Goal: Task Accomplishment & Management: Manage account settings

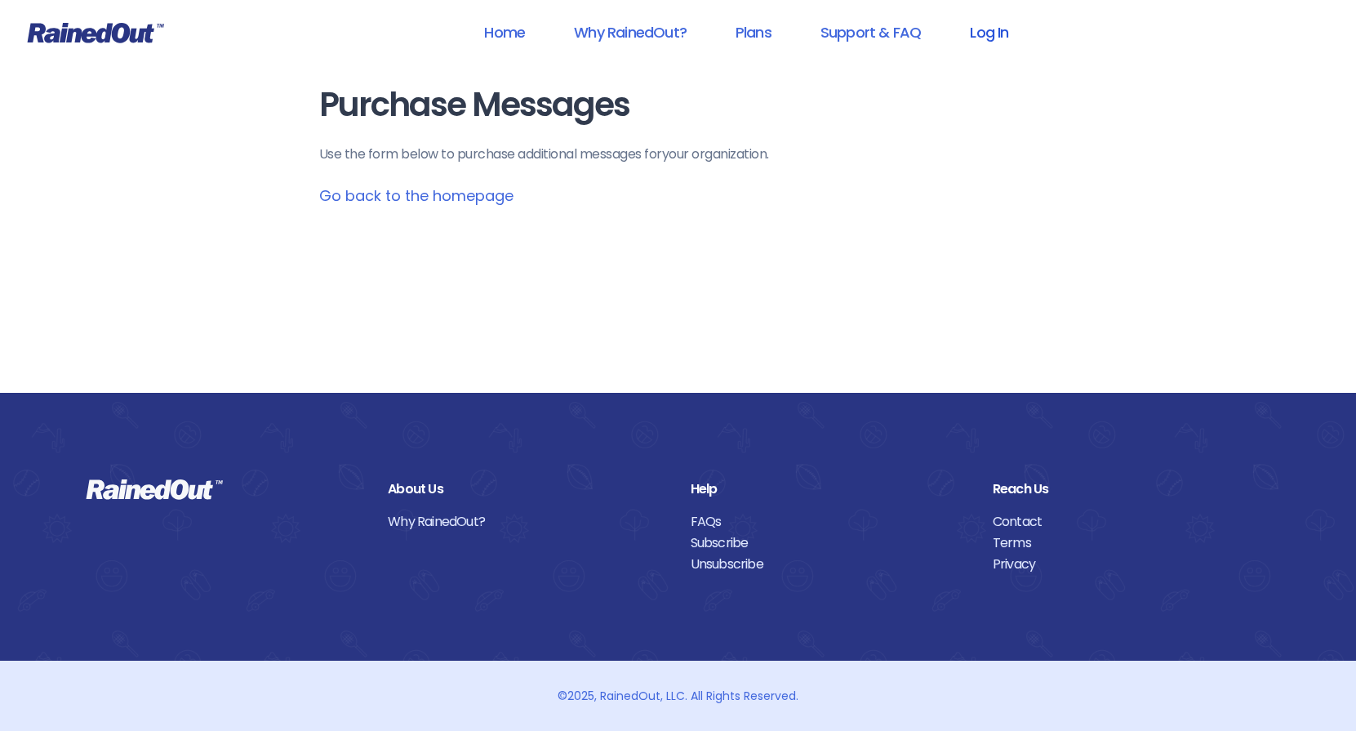
click at [987, 31] on link "Log In" at bounding box center [989, 32] width 81 height 37
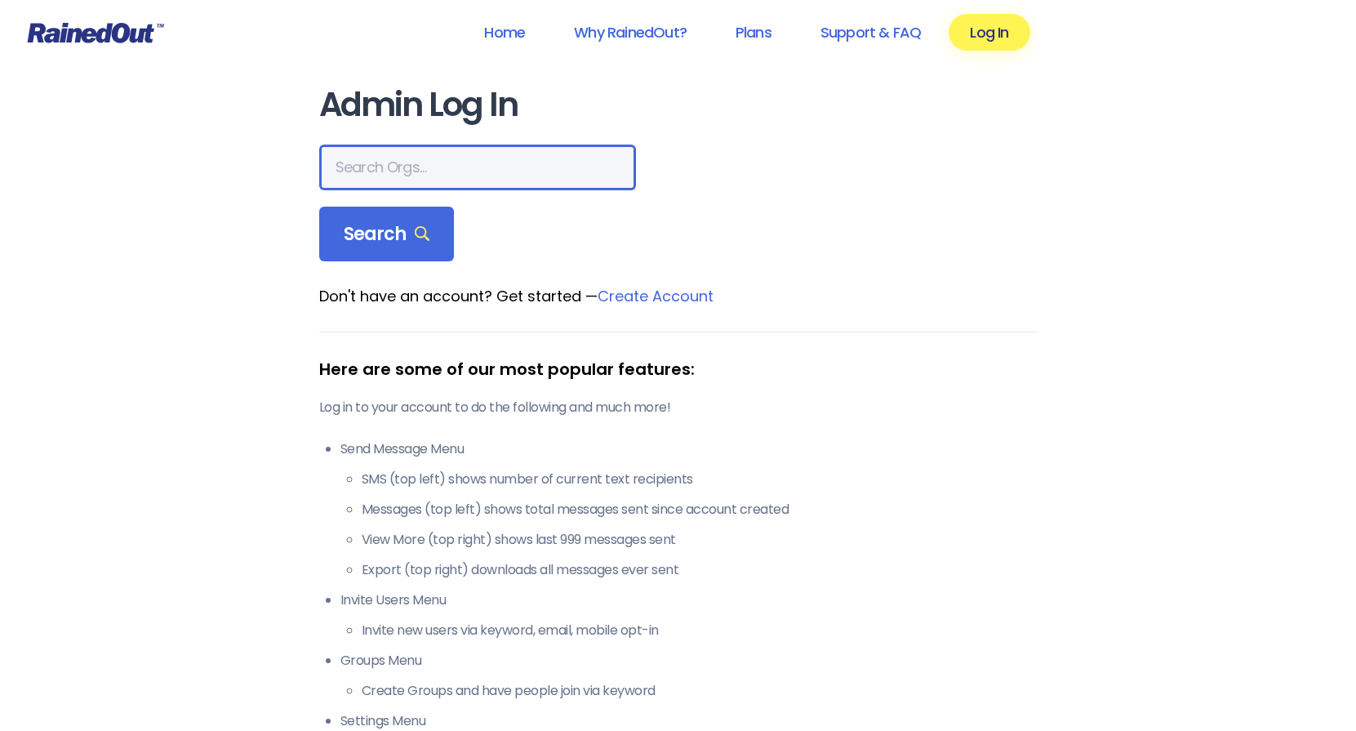
click at [407, 171] on input "text" at bounding box center [477, 167] width 317 height 46
type input "summer hill swim"
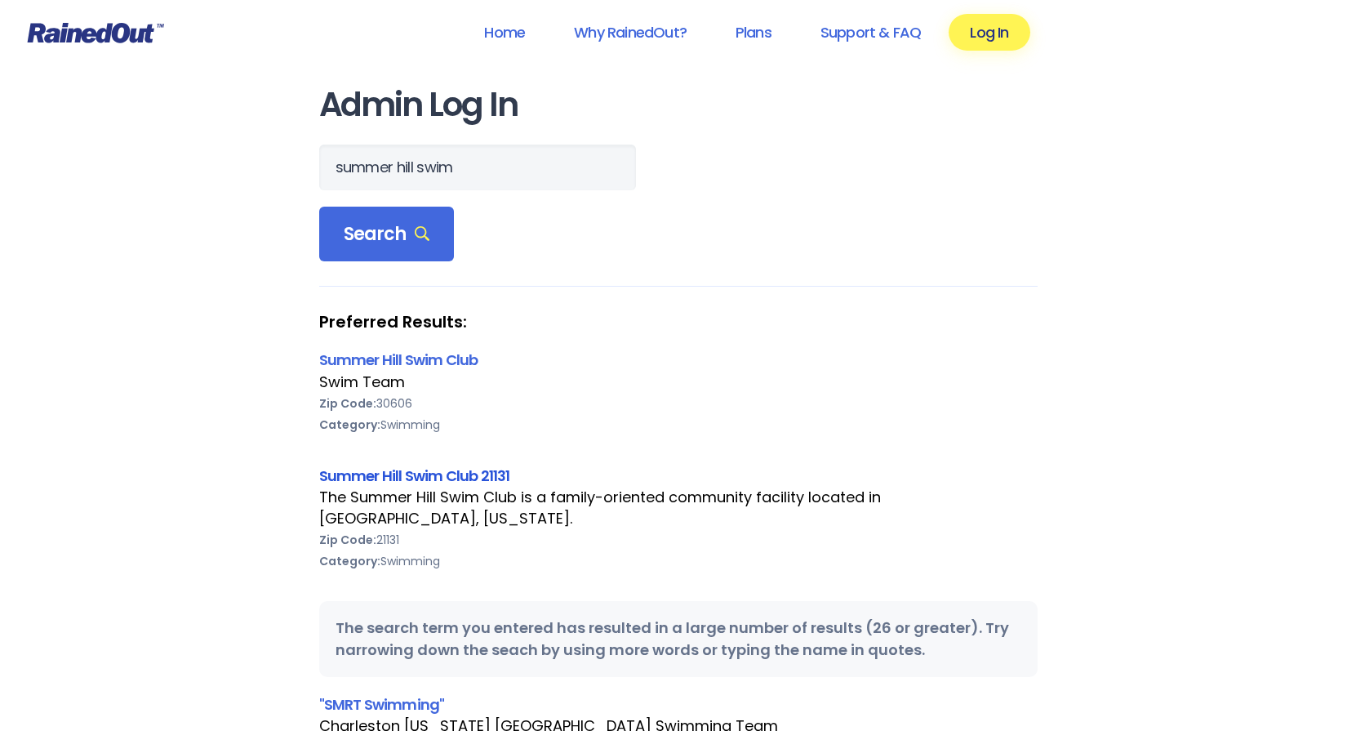
click at [394, 474] on link "Summer Hill Swim Club 21131" at bounding box center [414, 475] width 191 height 20
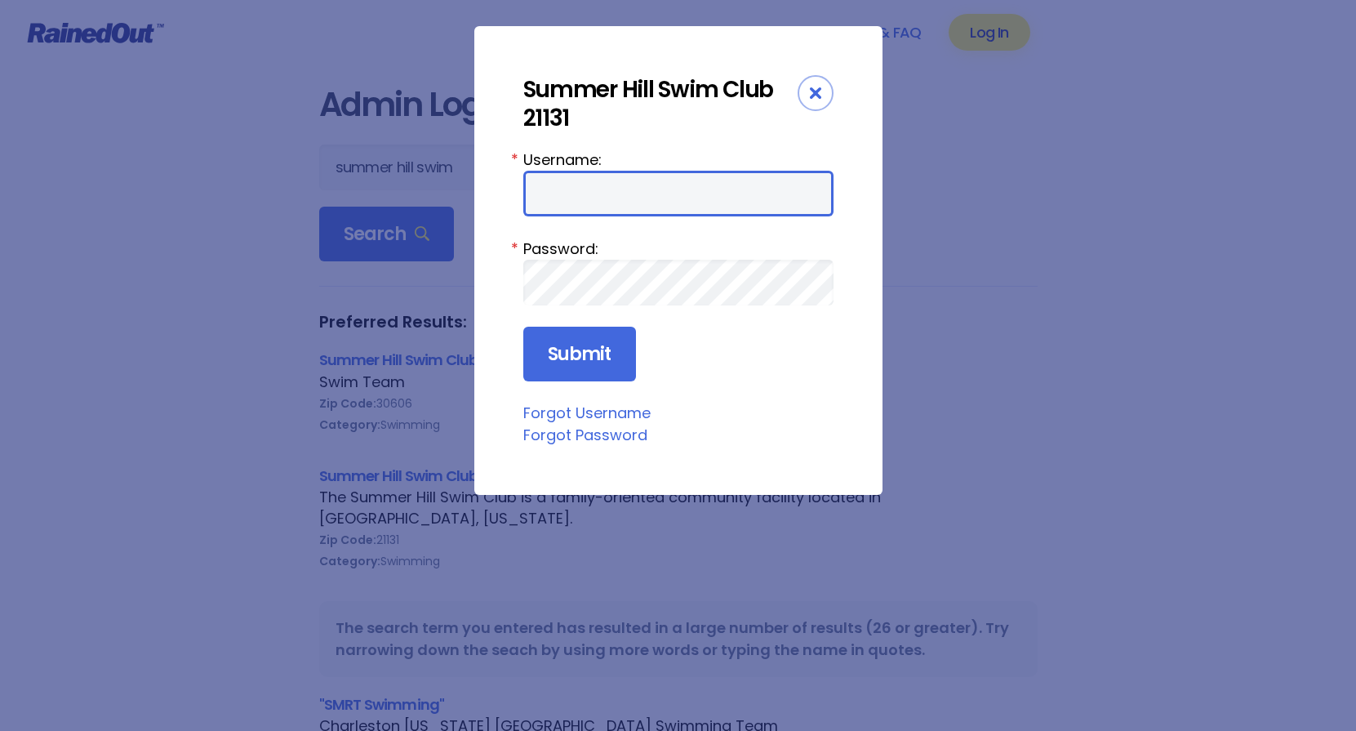
click at [566, 193] on input "Username:" at bounding box center [678, 194] width 310 height 46
click at [0, 730] on com-1password-button at bounding box center [0, 731] width 0 height 0
type input "i"
click at [0, 730] on com-1password-button at bounding box center [0, 731] width 0 height 0
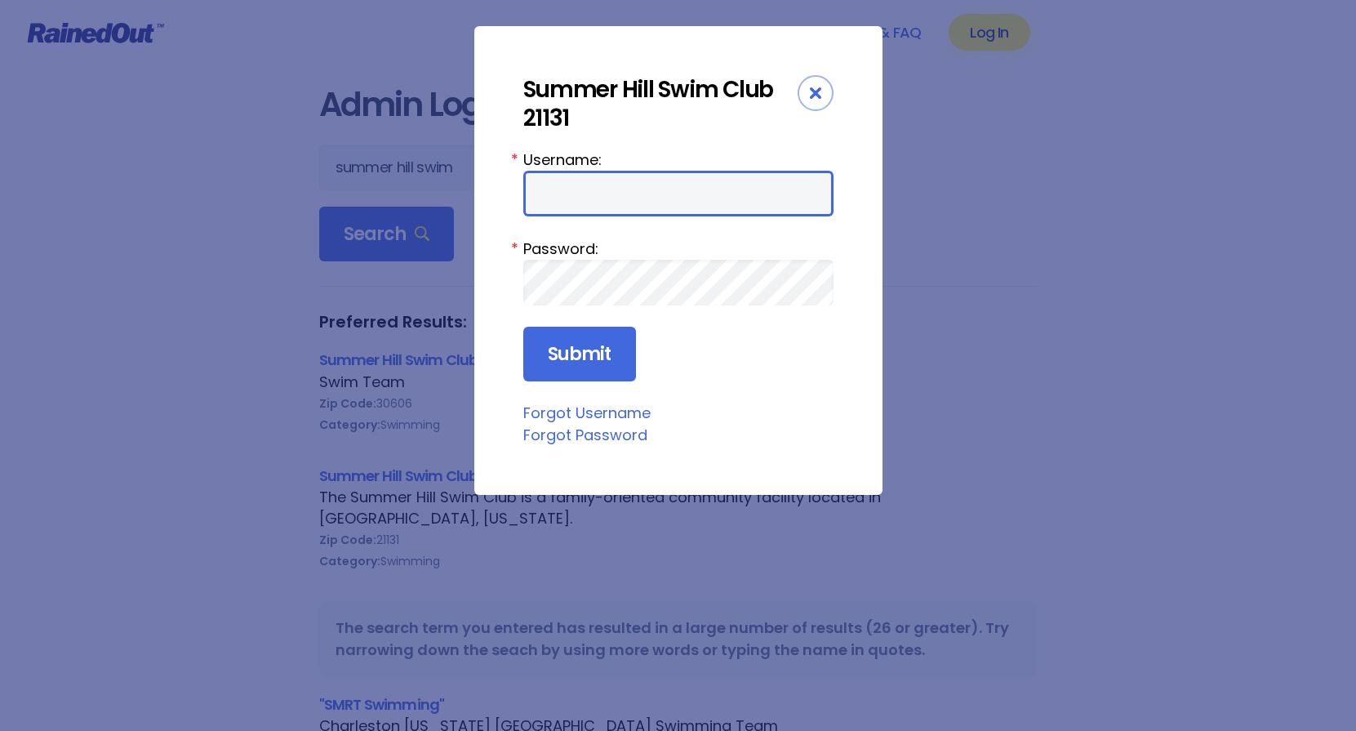
type input "board01.summerhillpool"
